Goal: Task Accomplishment & Management: Complete application form

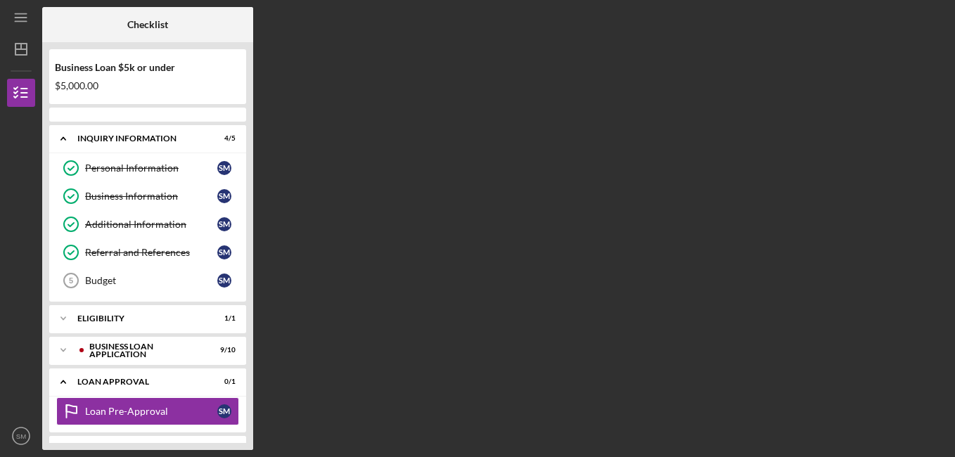
scroll to position [60, 0]
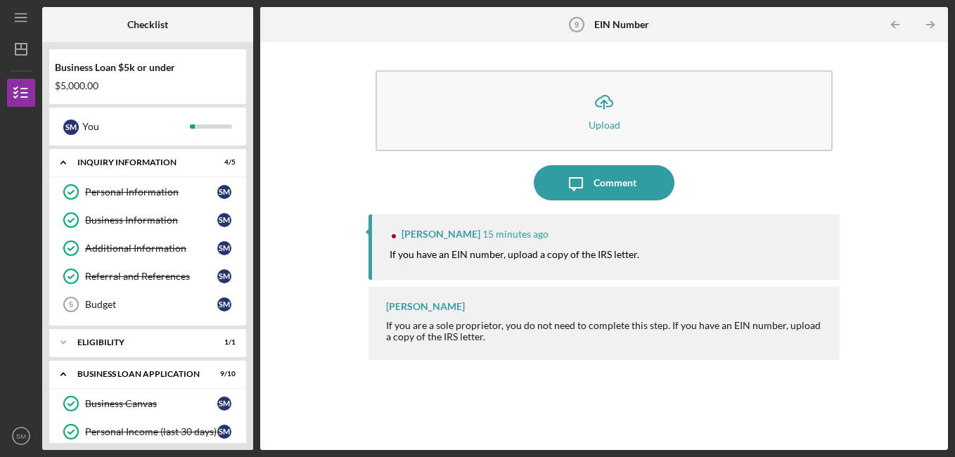
scroll to position [180, 0]
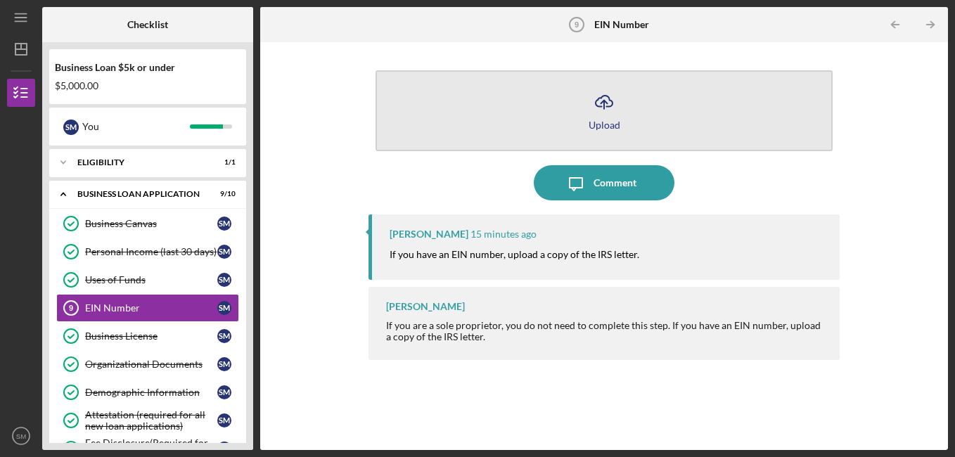
click at [604, 102] on line "button" at bounding box center [604, 105] width 0 height 8
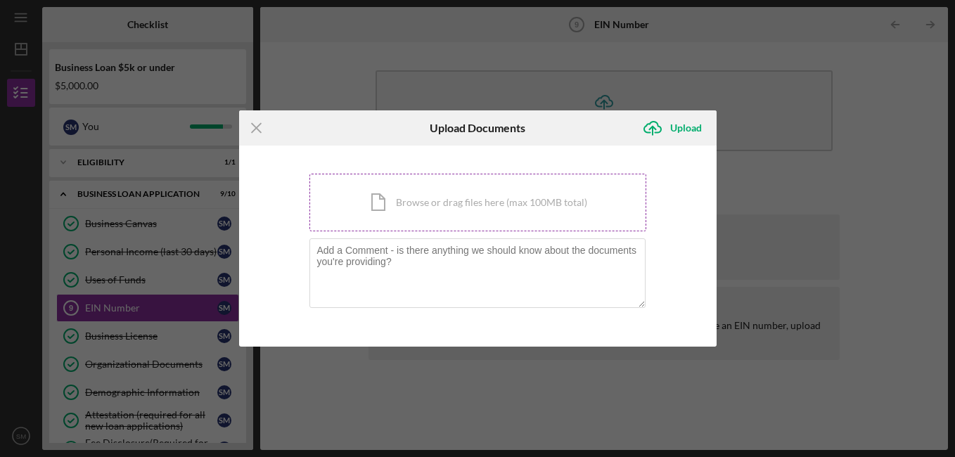
click at [523, 201] on div "Icon/Document Browse or drag files here (max 100MB total) Tap to choose files o…" at bounding box center [478, 203] width 337 height 58
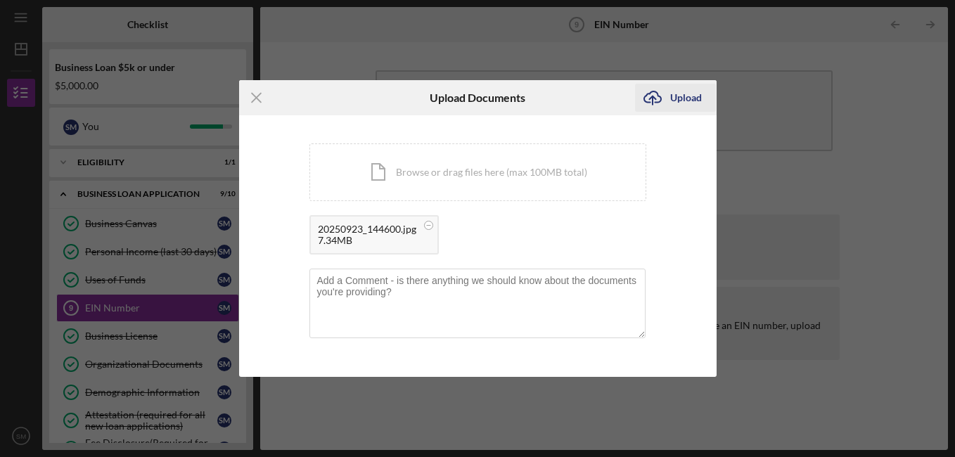
click at [687, 97] on div "Upload" at bounding box center [686, 98] width 32 height 28
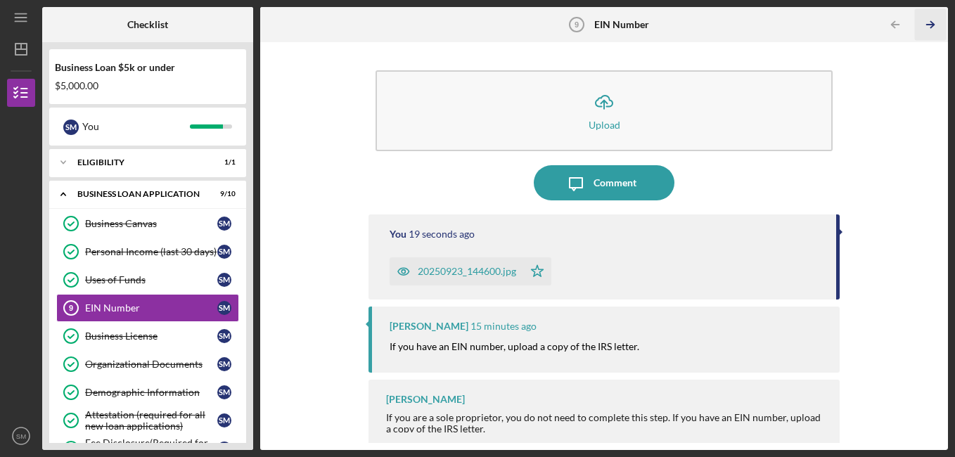
click at [929, 20] on icon "Icon/Table Pagination Arrow" at bounding box center [931, 25] width 32 height 32
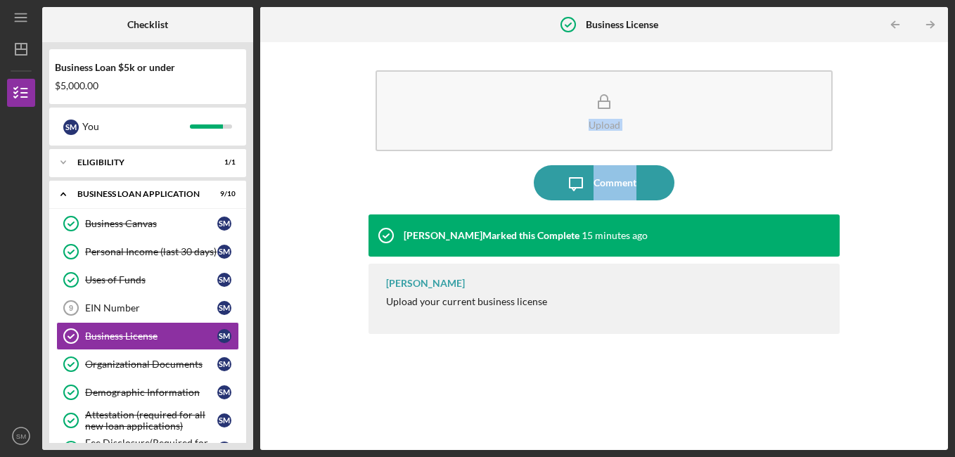
drag, startPoint x: 953, startPoint y: 118, endPoint x: 950, endPoint y: 194, distance: 76.0
click at [950, 194] on div "Icon/Menu Business License Business License Checklist Business Loan $5k or unde…" at bounding box center [477, 228] width 955 height 457
click at [246, 94] on div "Business Loan $5k or under $5,000.00 S M You Icon/Expander INQUIRY INFORMATION …" at bounding box center [147, 246] width 211 height 408
click at [931, 24] on icon "Icon/Table Pagination Arrow" at bounding box center [931, 25] width 32 height 32
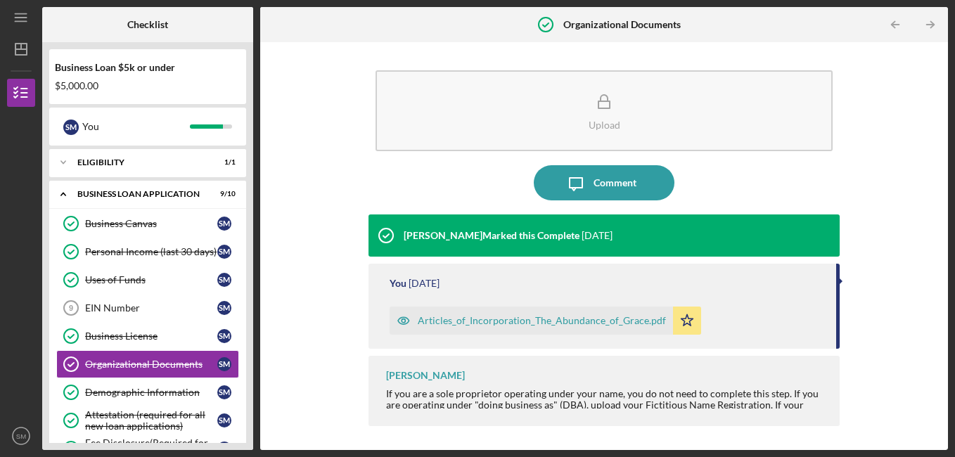
click at [931, 24] on icon "Icon/Table Pagination Arrow" at bounding box center [931, 25] width 32 height 32
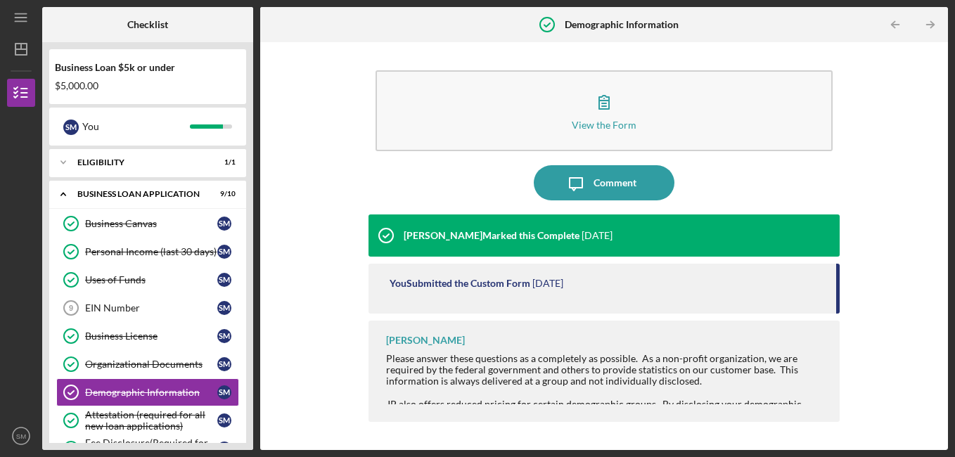
click at [931, 24] on icon "Icon/Table Pagination Arrow" at bounding box center [931, 25] width 32 height 32
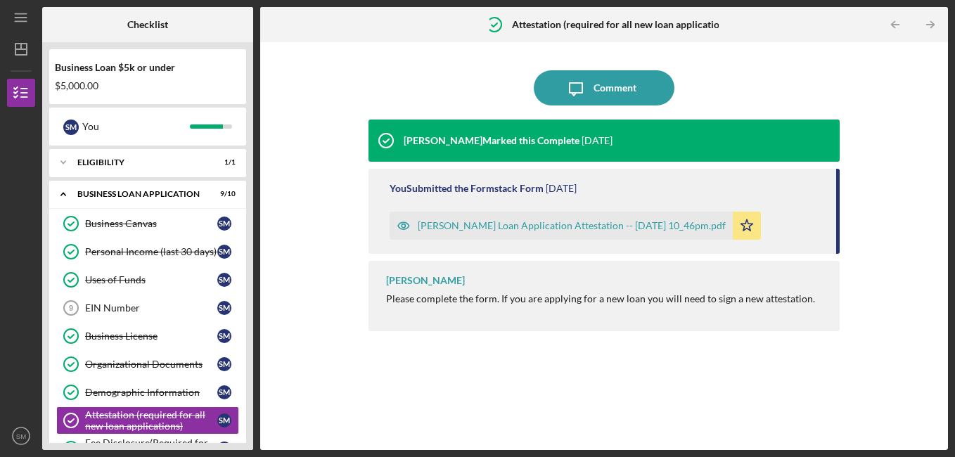
click at [931, 24] on icon "Icon/Table Pagination Arrow" at bounding box center [931, 25] width 32 height 32
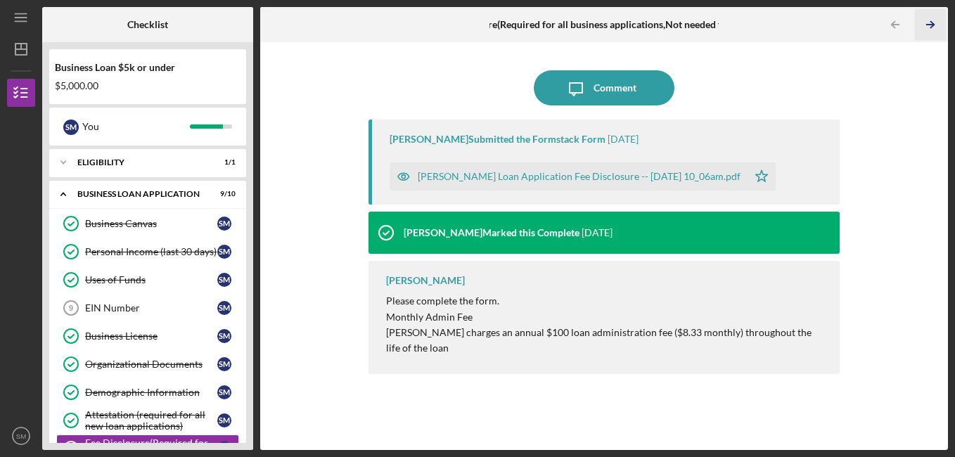
click at [931, 24] on icon "Icon/Table Pagination Arrow" at bounding box center [931, 25] width 32 height 32
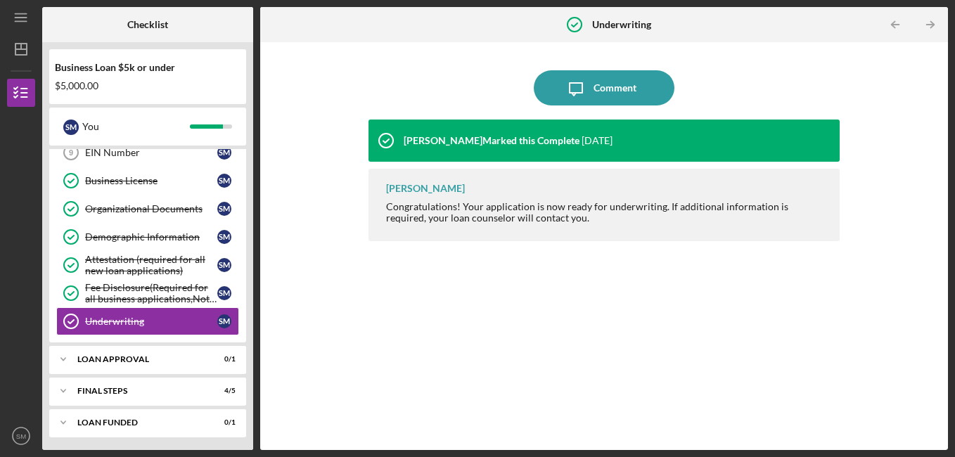
scroll to position [337, 0]
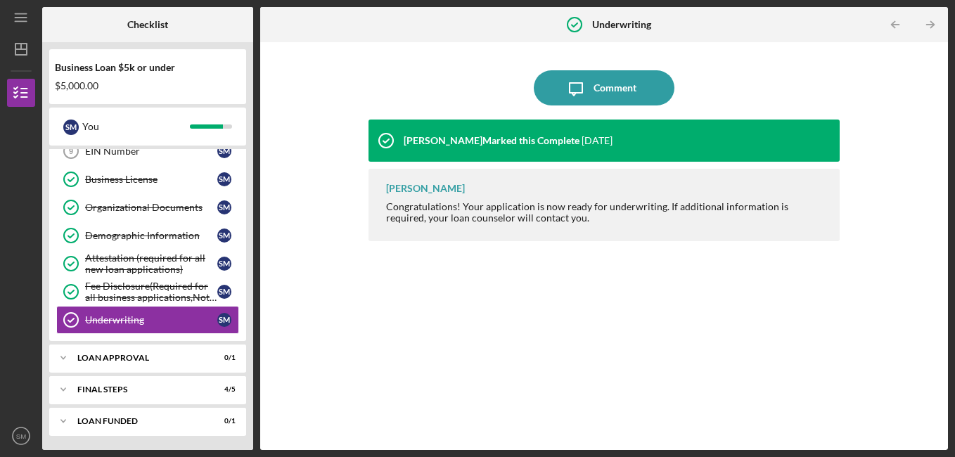
click at [931, 24] on icon "Icon/Table Pagination Arrow" at bounding box center [931, 25] width 32 height 32
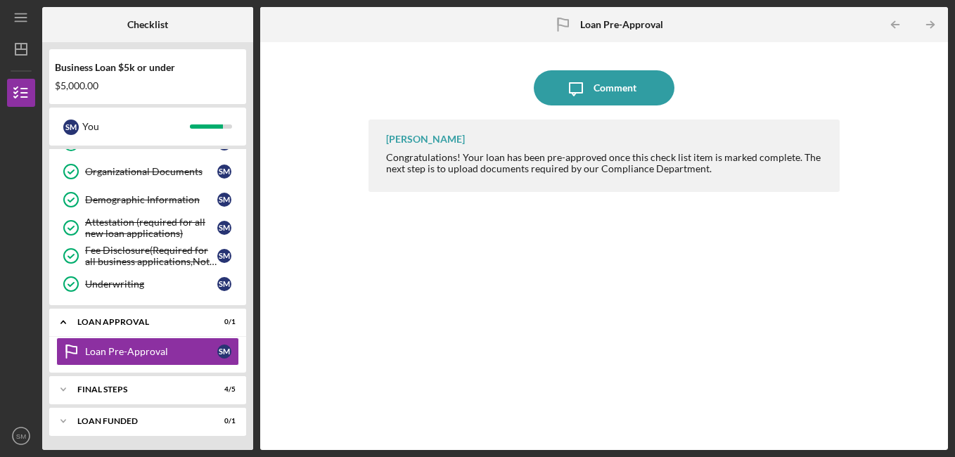
click at [931, 24] on icon "Icon/Table Pagination Arrow" at bounding box center [931, 25] width 32 height 32
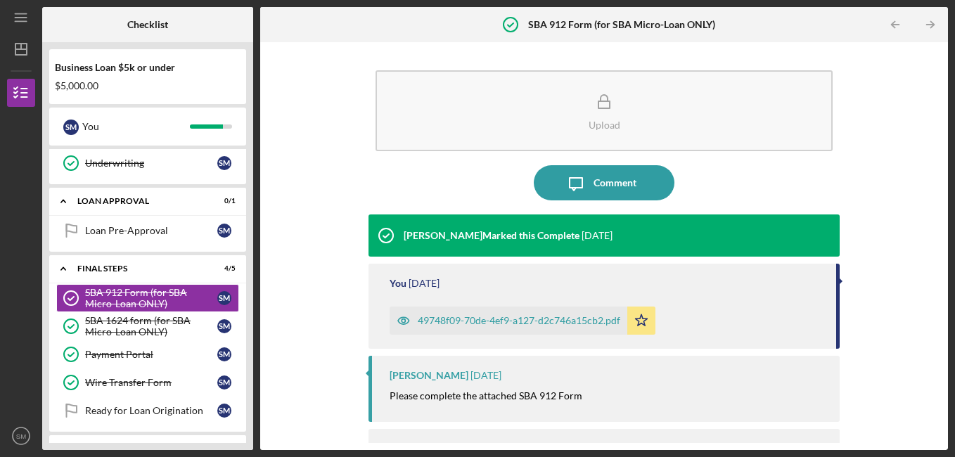
scroll to position [496, 0]
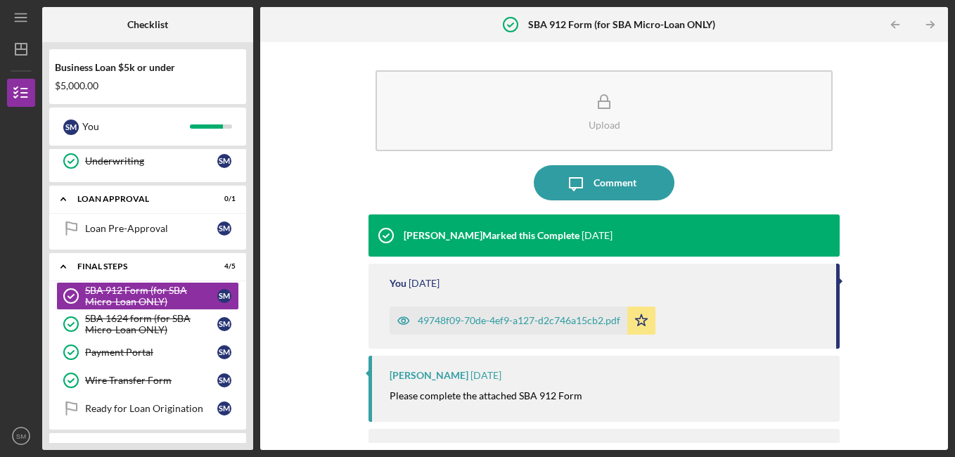
click at [931, 24] on icon "Icon/Table Pagination Arrow" at bounding box center [931, 25] width 32 height 32
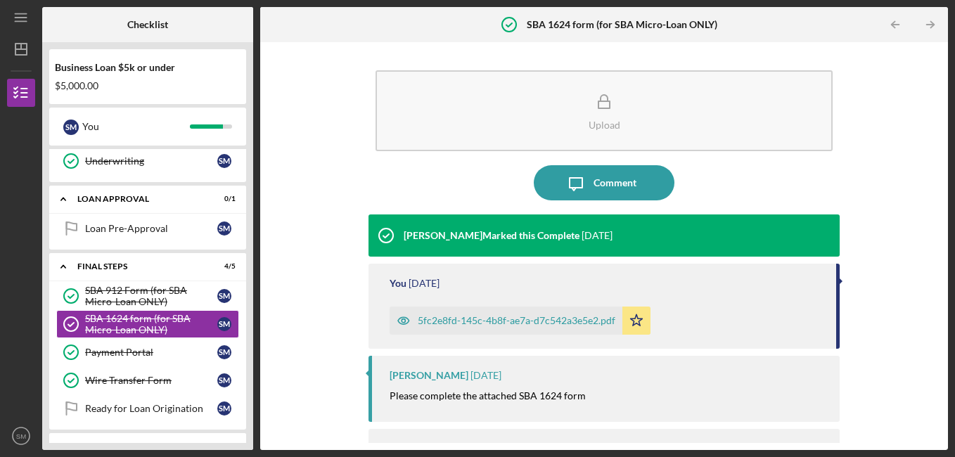
click at [931, 24] on icon "Icon/Table Pagination Arrow" at bounding box center [931, 25] width 32 height 32
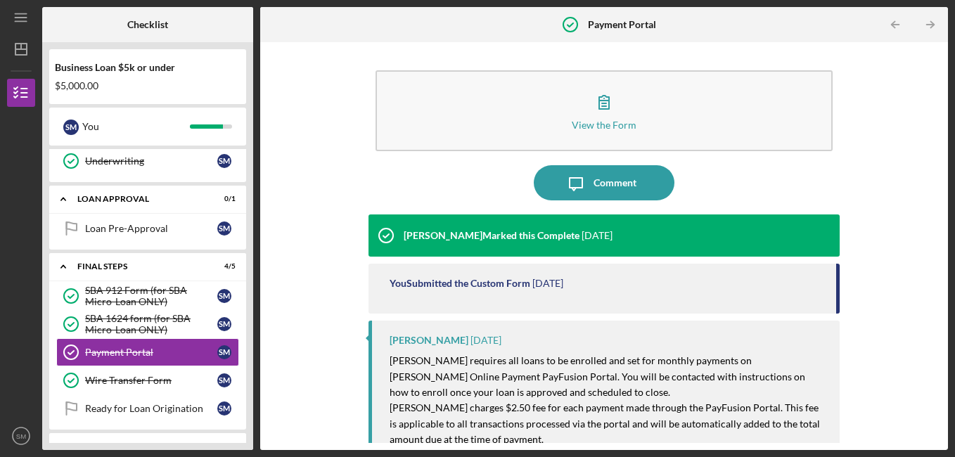
click at [931, 24] on icon "Icon/Table Pagination Arrow" at bounding box center [931, 25] width 32 height 32
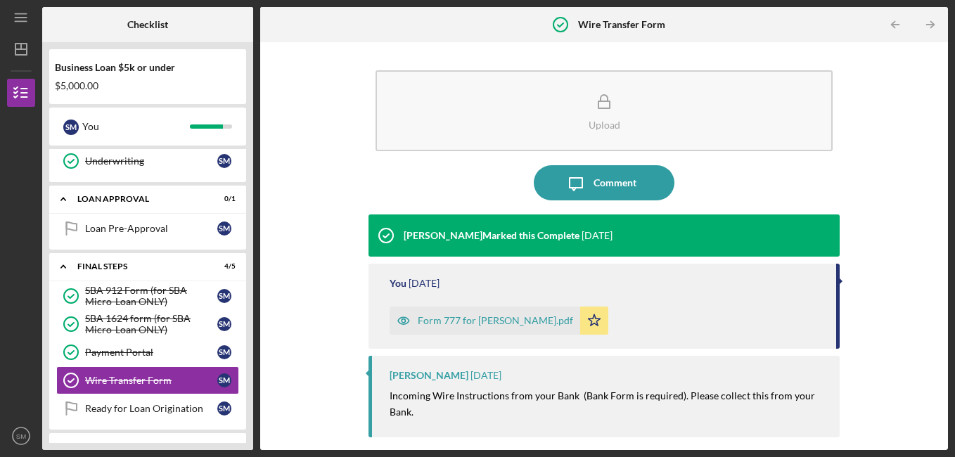
click at [931, 24] on icon "Icon/Table Pagination Arrow" at bounding box center [931, 25] width 32 height 32
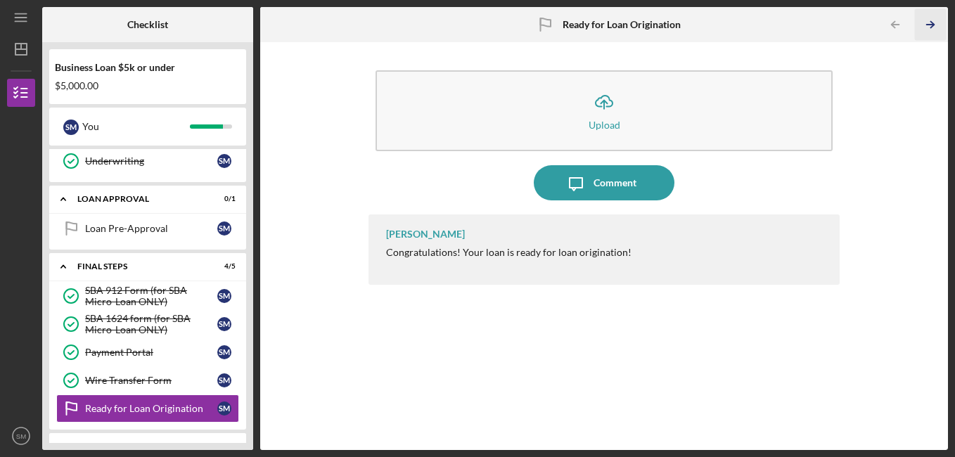
click at [931, 24] on icon "Icon/Table Pagination Arrow" at bounding box center [931, 25] width 32 height 32
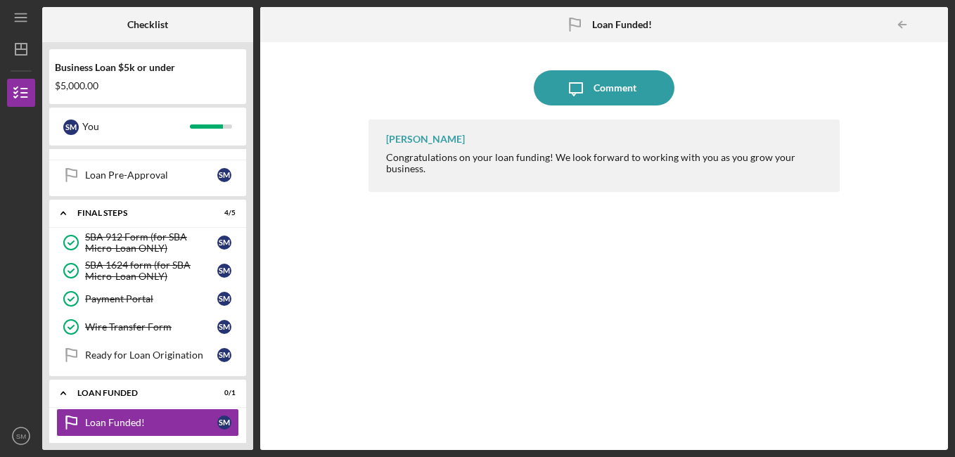
scroll to position [557, 0]
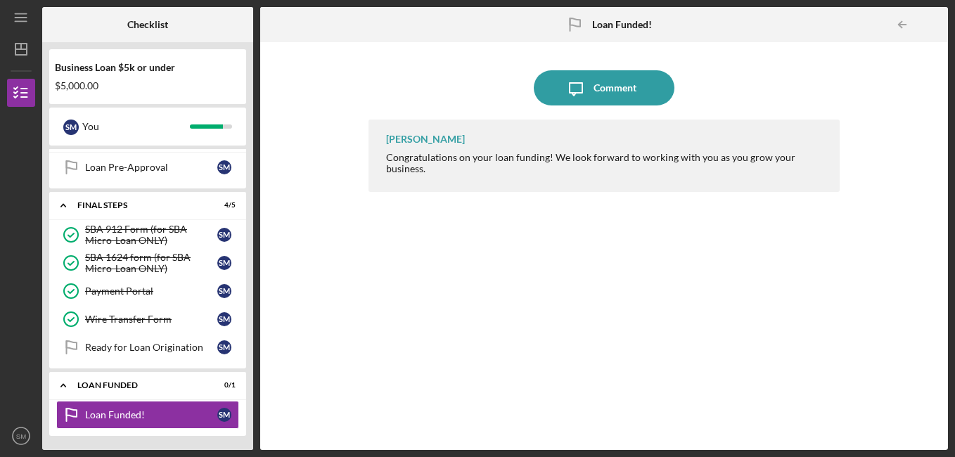
click at [931, 24] on div at bounding box center [934, 25] width 28 height 28
click at [898, 23] on icon "Icon/Table Pagination Arrow" at bounding box center [903, 25] width 32 height 32
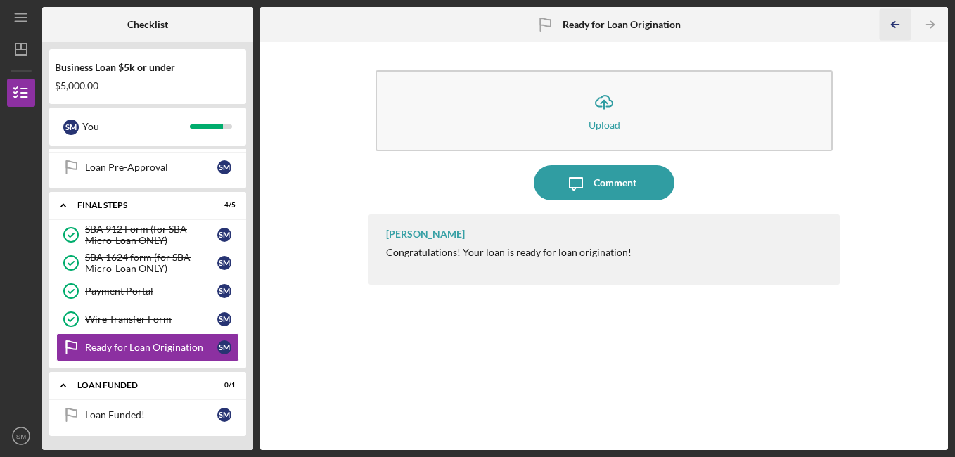
click at [898, 23] on icon "Icon/Table Pagination Arrow" at bounding box center [896, 25] width 32 height 32
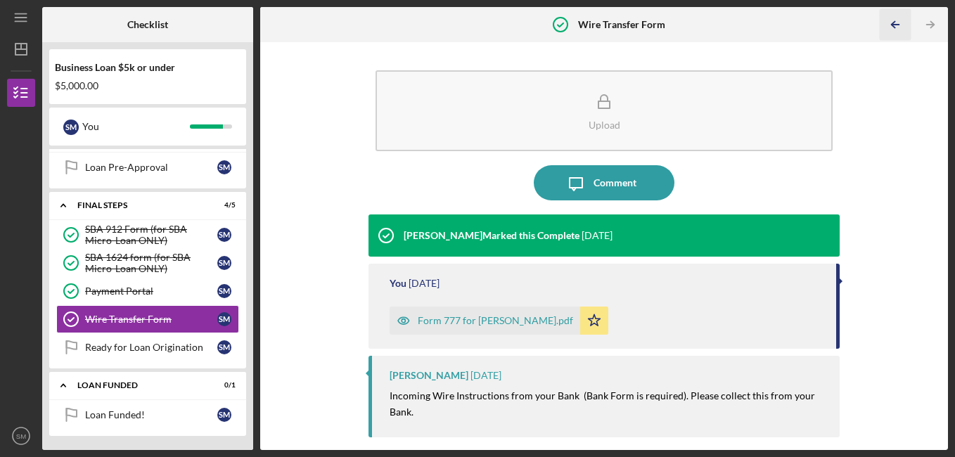
click at [898, 23] on icon "Icon/Table Pagination Arrow" at bounding box center [896, 25] width 32 height 32
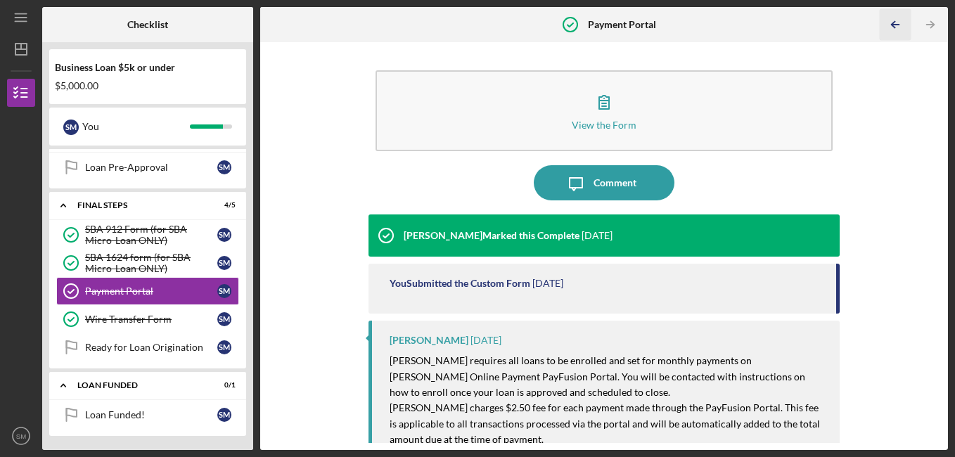
click at [898, 23] on icon "Icon/Table Pagination Arrow" at bounding box center [896, 25] width 32 height 32
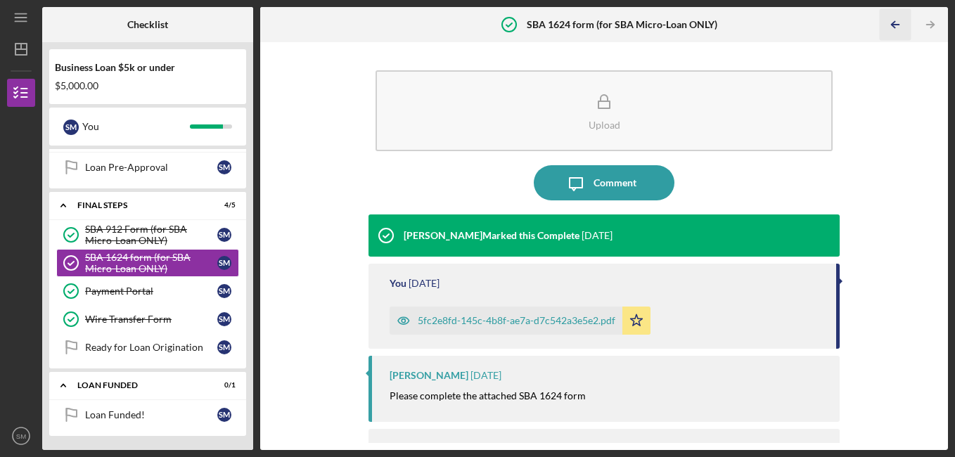
click at [898, 23] on icon "Icon/Table Pagination Arrow" at bounding box center [896, 25] width 32 height 32
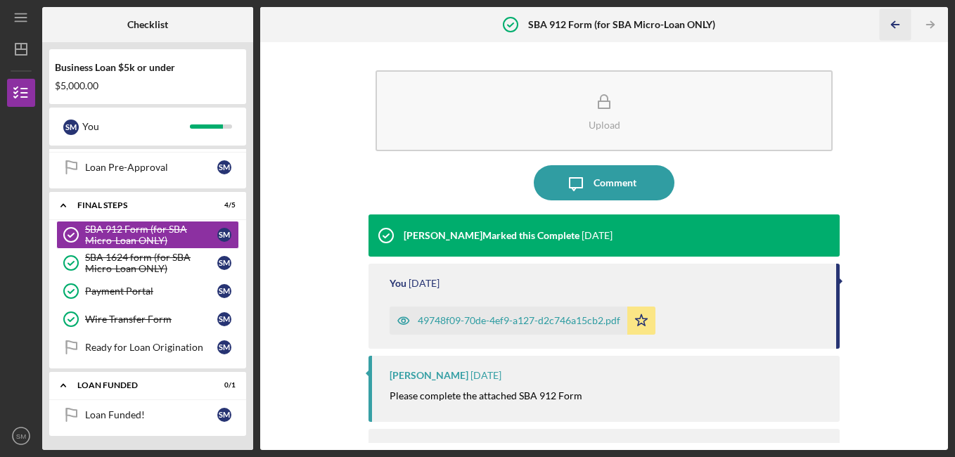
click at [898, 23] on icon "Icon/Table Pagination Arrow" at bounding box center [896, 25] width 32 height 32
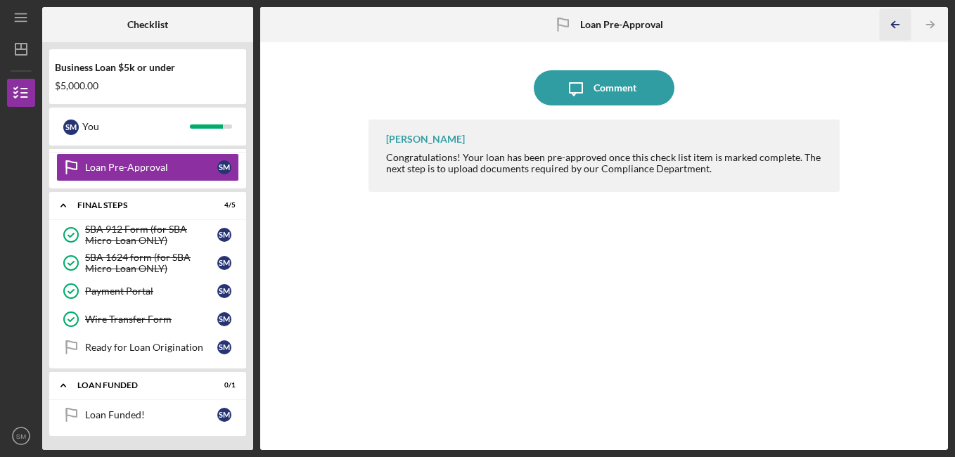
click at [898, 23] on icon "Icon/Table Pagination Arrow" at bounding box center [896, 25] width 32 height 32
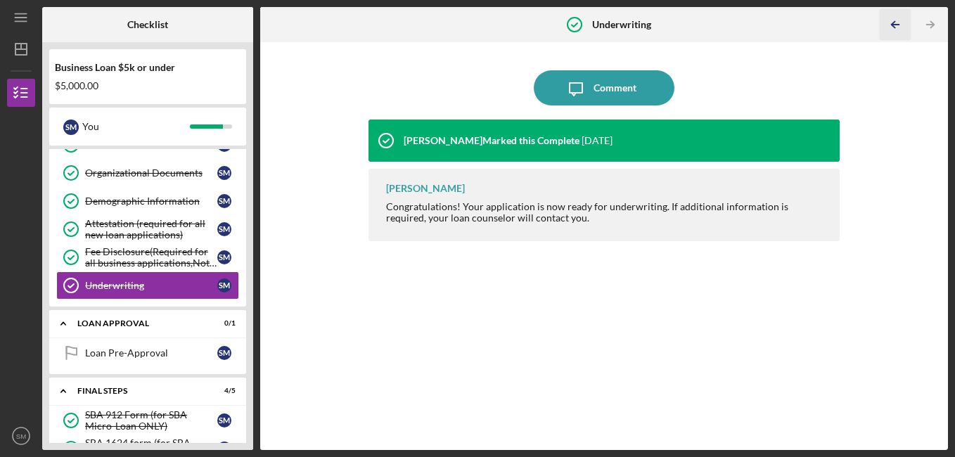
scroll to position [361, 0]
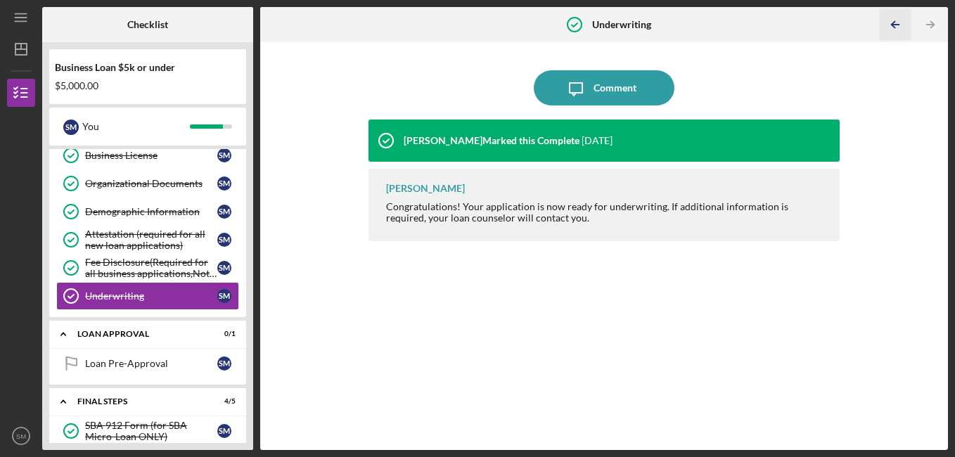
click at [898, 23] on icon "Icon/Table Pagination Arrow" at bounding box center [896, 25] width 32 height 32
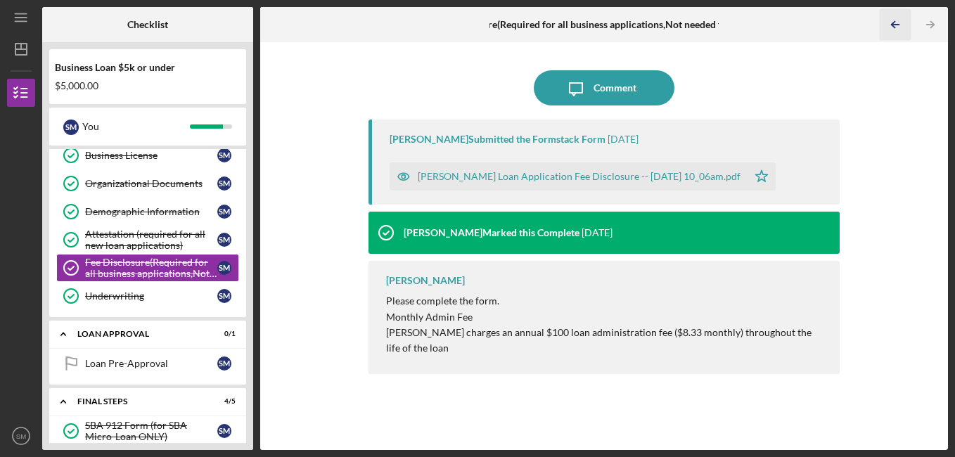
click at [898, 23] on icon "Icon/Table Pagination Arrow" at bounding box center [896, 25] width 32 height 32
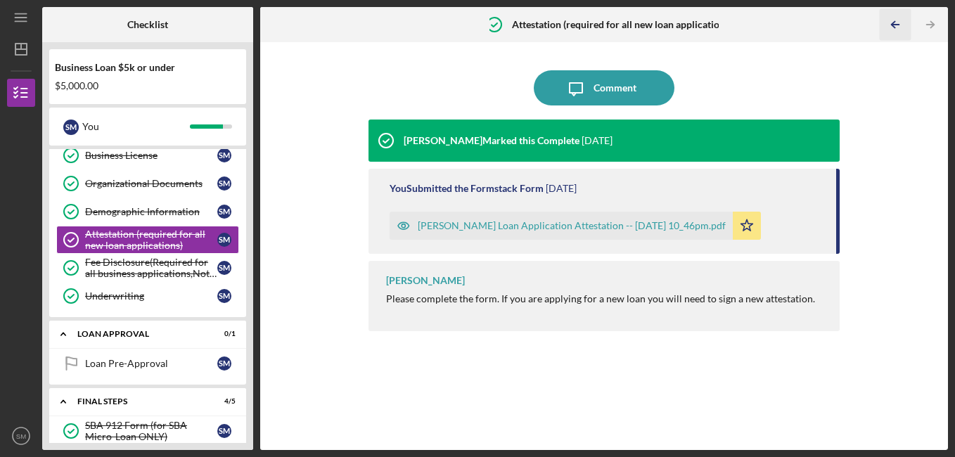
click at [898, 23] on icon "Icon/Table Pagination Arrow" at bounding box center [896, 25] width 32 height 32
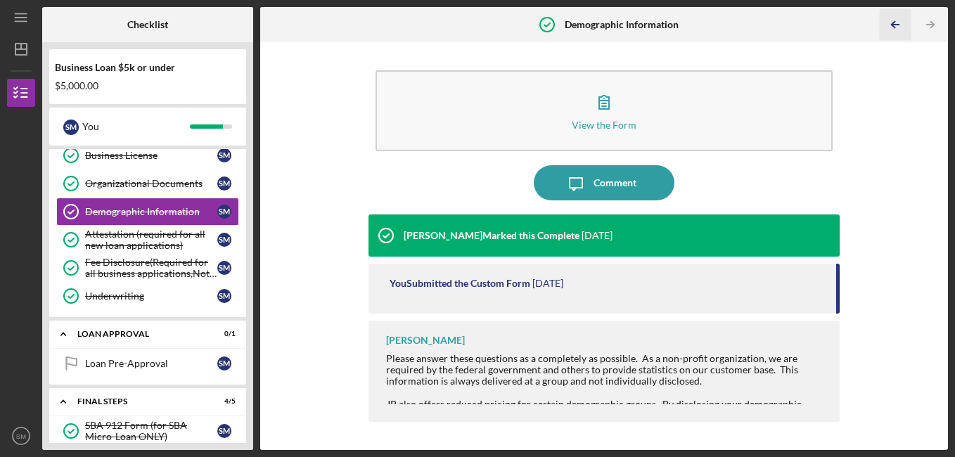
click at [898, 23] on icon "Icon/Table Pagination Arrow" at bounding box center [896, 25] width 32 height 32
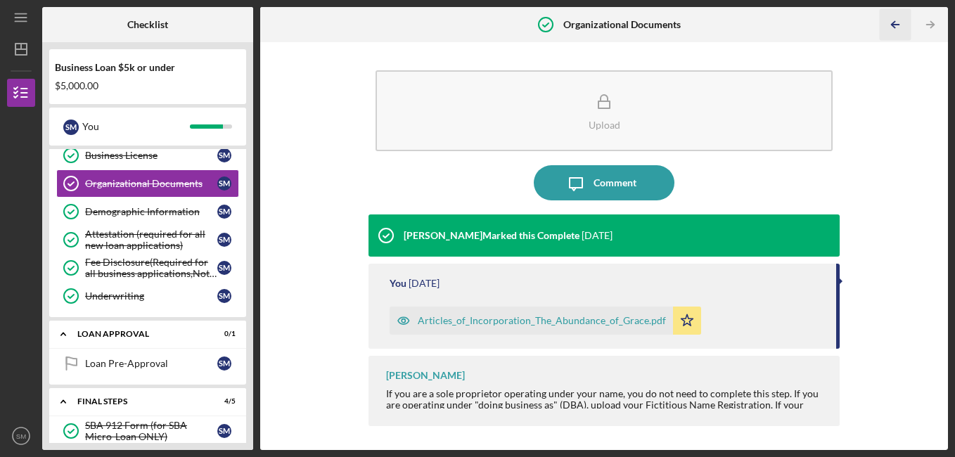
click at [898, 23] on icon "Icon/Table Pagination Arrow" at bounding box center [896, 25] width 32 height 32
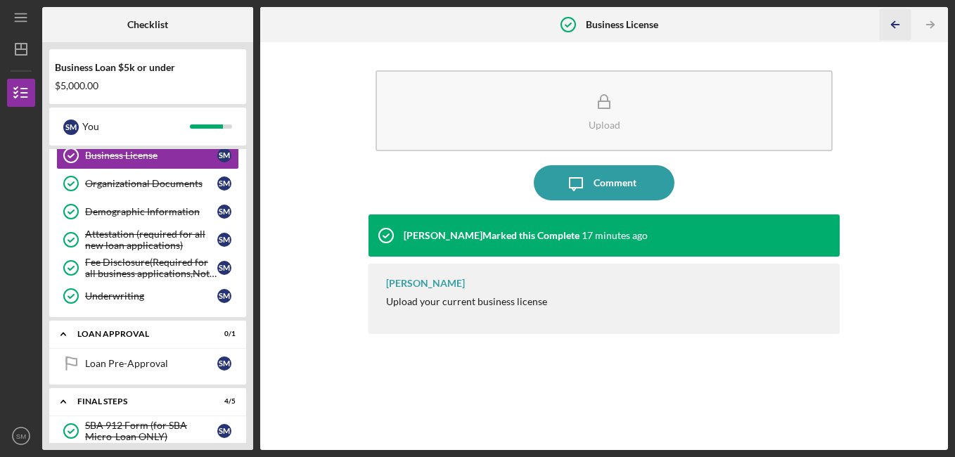
click at [898, 23] on icon "Icon/Table Pagination Arrow" at bounding box center [896, 25] width 32 height 32
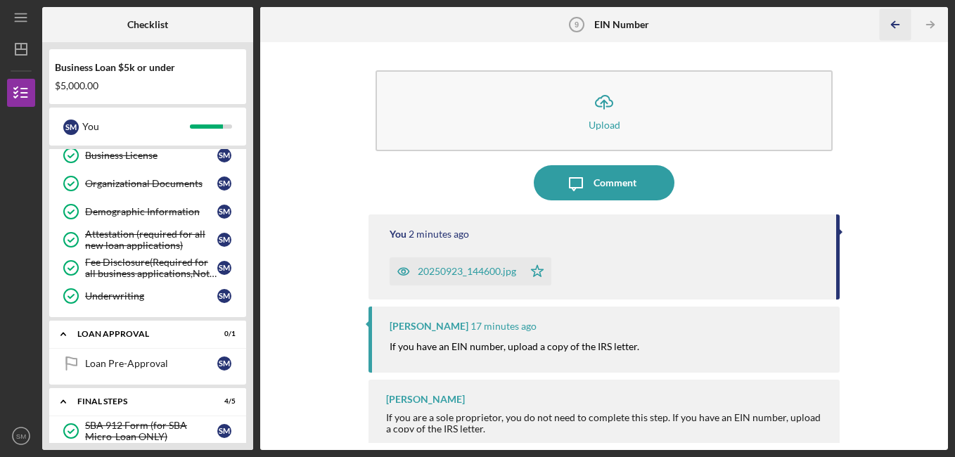
scroll to position [192, 0]
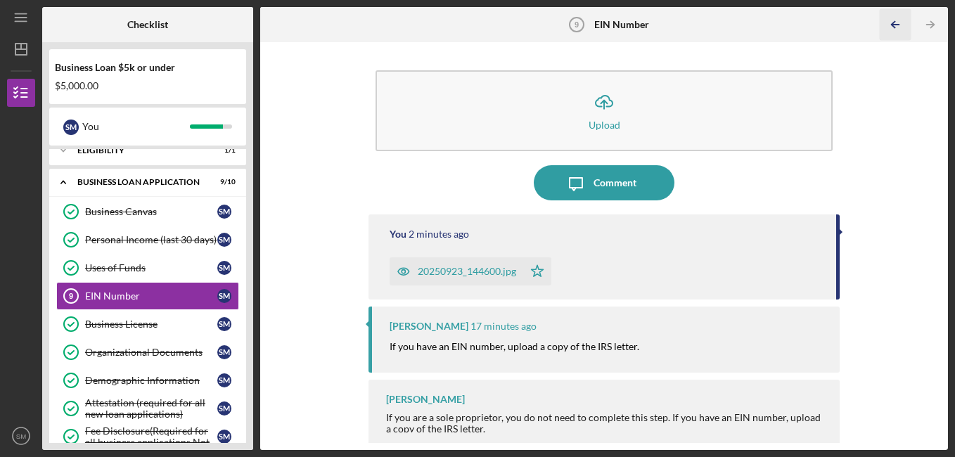
click at [898, 23] on icon "Icon/Table Pagination Arrow" at bounding box center [896, 25] width 32 height 32
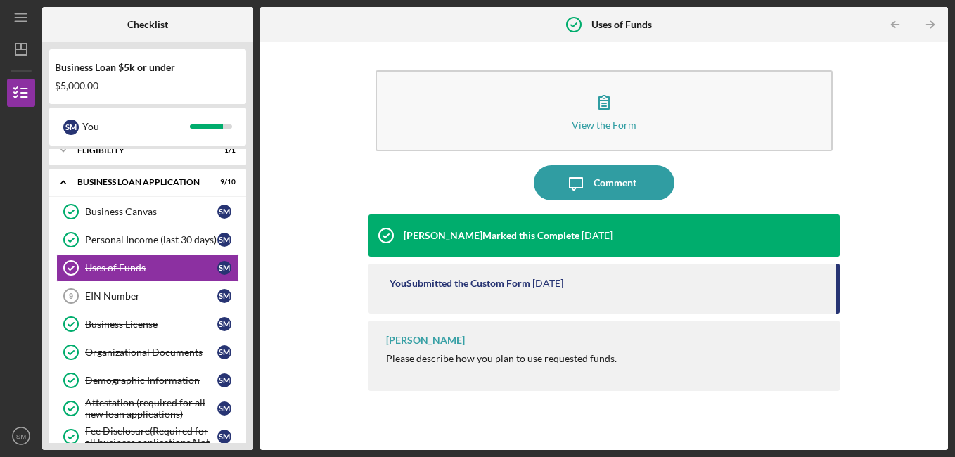
click at [898, 23] on icon "Icon/Table Pagination Arrow" at bounding box center [896, 25] width 32 height 32
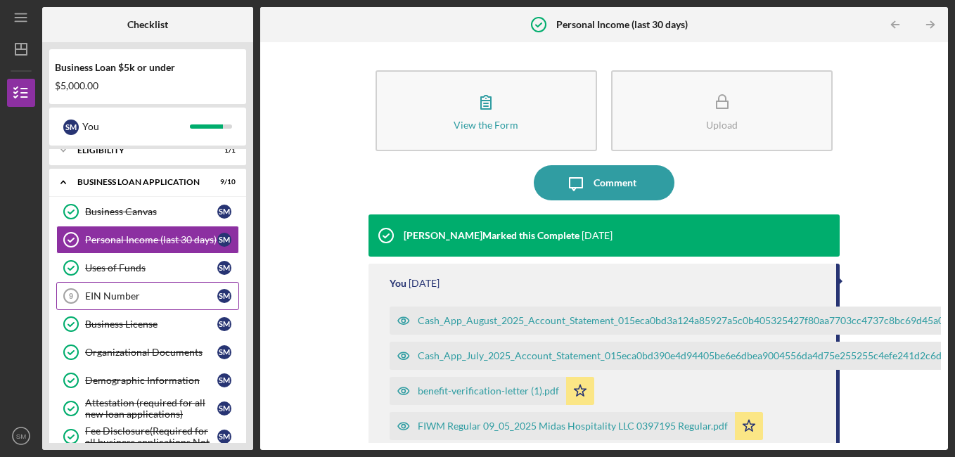
click at [158, 291] on div "EIN Number" at bounding box center [151, 296] width 132 height 11
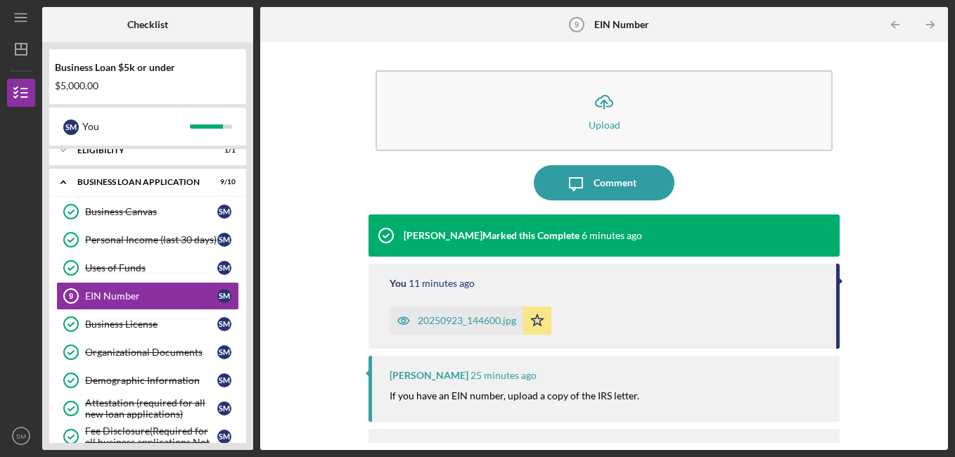
click at [494, 319] on div "20250923_144600.jpg" at bounding box center [467, 320] width 98 height 11
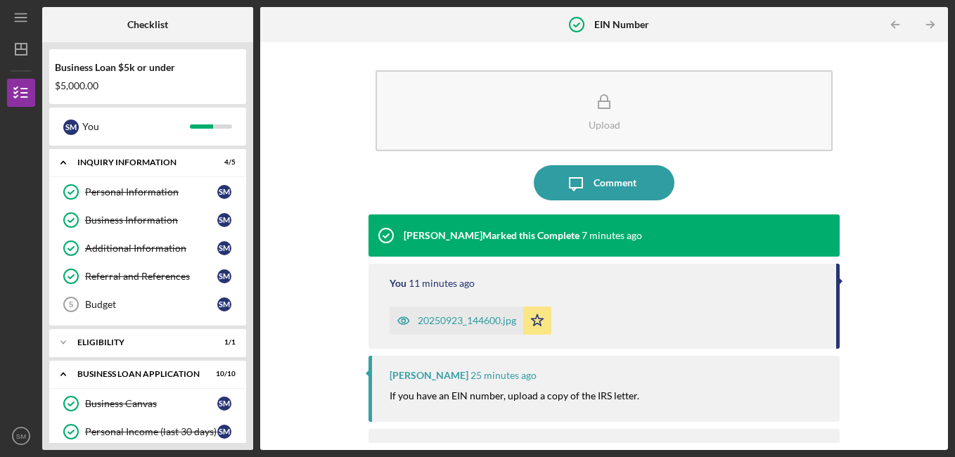
scroll to position [180, 0]
